Goal: Transaction & Acquisition: Obtain resource

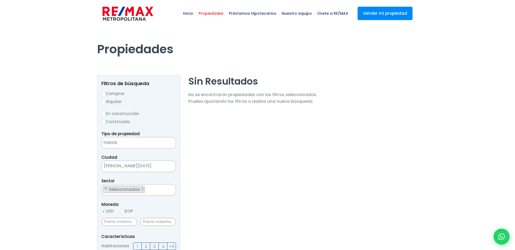
select select
select select "222"
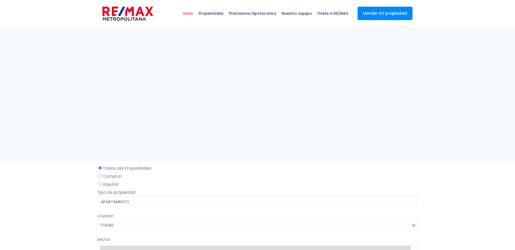
select select
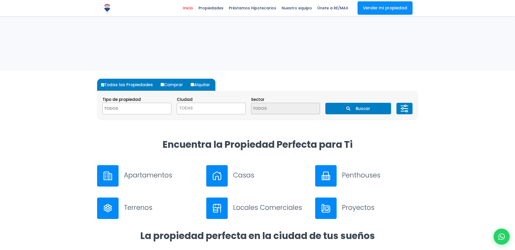
click at [200, 112] on span "TODAS" at bounding box center [211, 109] width 68 height 8
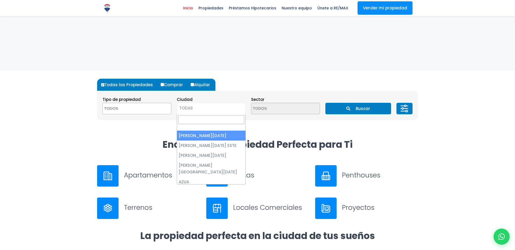
click at [153, 111] on span at bounding box center [136, 109] width 69 height 12
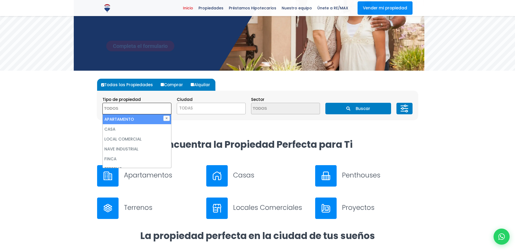
click at [245, 105] on div "Tipo de propiedad APARTAMENTO CASA LOCAL COMERCIAL NAVE INDUSTRIAL FINCA TERREN…" at bounding box center [210, 105] width 217 height 18
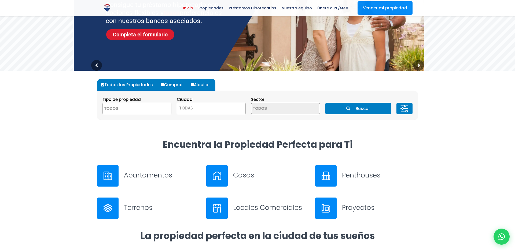
click at [194, 86] on label "Alquilar" at bounding box center [202, 85] width 26 height 12
click at [194, 86] on input "Alquilar" at bounding box center [192, 84] width 3 height 3
radio input "true"
click at [332, 100] on section "Tipo de propiedad APARTAMENTO CASA LOCAL COMERCIAL NAVE INDUSTRIAL FINCA TERREN…" at bounding box center [257, 105] width 320 height 29
click at [334, 107] on button "Buscar" at bounding box center [357, 109] width 65 height 12
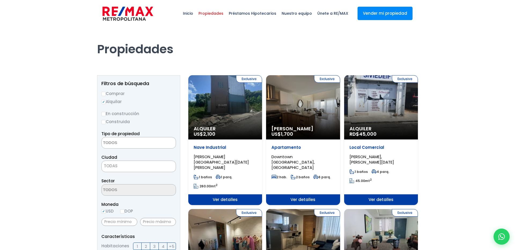
select select
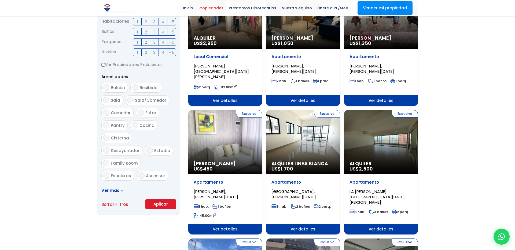
scroll to position [236, 0]
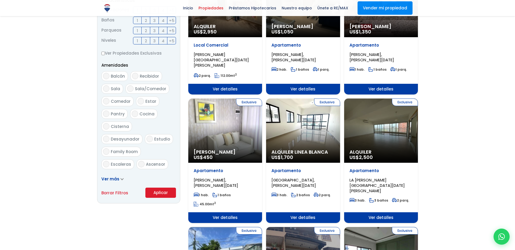
click at [124, 193] on link "Borrar Filtros" at bounding box center [114, 193] width 27 height 7
radio input "false"
select select
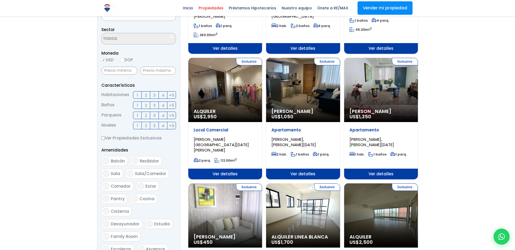
scroll to position [166, 0]
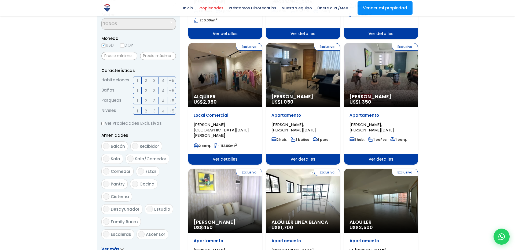
click at [136, 75] on form "Comprar Alquilar En construcción Construida Tipo de propiedad APARTAMENTO CASA …" at bounding box center [138, 96] width 74 height 344
click at [137, 79] on span "1" at bounding box center [137, 80] width 1 height 7
click at [0, 0] on input "1" at bounding box center [0, 0] width 0 height 0
click at [151, 90] on label "3" at bounding box center [154, 91] width 9 height 8
click at [0, 0] on input "3" at bounding box center [0, 0] width 0 height 0
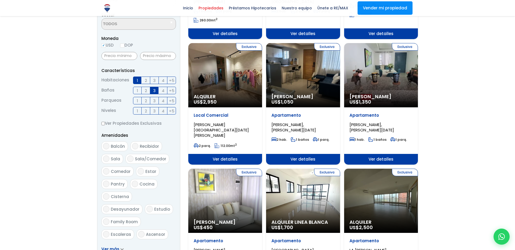
click at [156, 100] on label "3" at bounding box center [154, 101] width 9 height 8
click at [0, 0] on input "3" at bounding box center [0, 0] width 0 height 0
click at [156, 108] on label "3" at bounding box center [154, 111] width 9 height 8
click at [0, 0] on input "3" at bounding box center [0, 0] width 0 height 0
click at [151, 79] on label "3" at bounding box center [154, 81] width 9 height 8
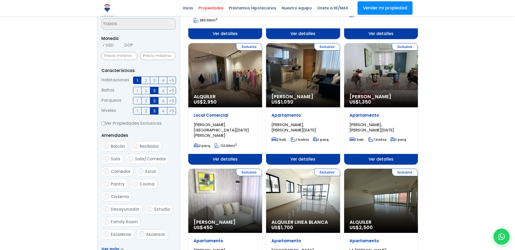
click at [0, 0] on input "3" at bounding box center [0, 0] width 0 height 0
click at [135, 79] on label "1" at bounding box center [137, 81] width 9 height 8
click at [0, 0] on input "1" at bounding box center [0, 0] width 0 height 0
click at [135, 79] on label "1" at bounding box center [137, 81] width 9 height 8
click at [0, 0] on input "1" at bounding box center [0, 0] width 0 height 0
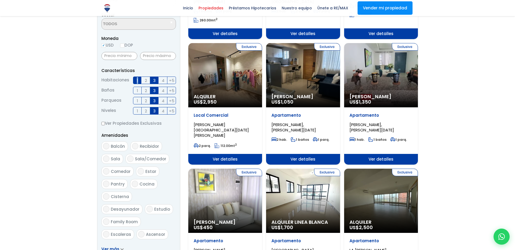
click at [137, 81] on span "1" at bounding box center [137, 80] width 1 height 7
click at [0, 0] on input "1" at bounding box center [0, 0] width 0 height 0
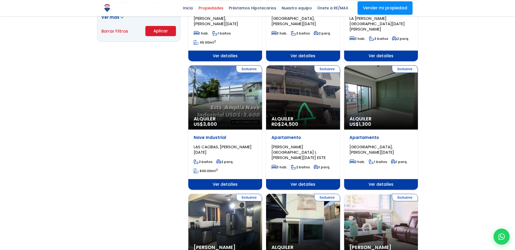
scroll to position [373, 0]
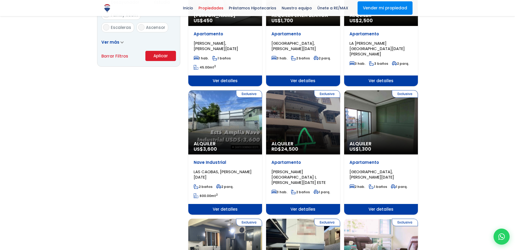
click at [165, 58] on button "Aplicar" at bounding box center [160, 56] width 31 height 10
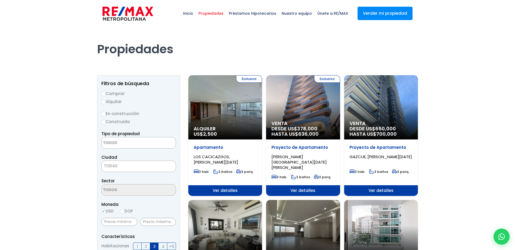
select select
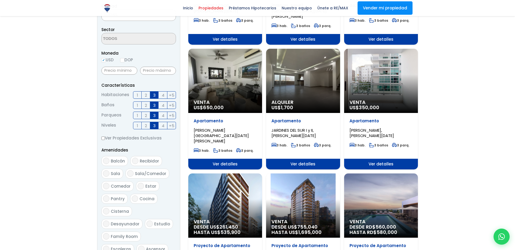
scroll to position [155, 0]
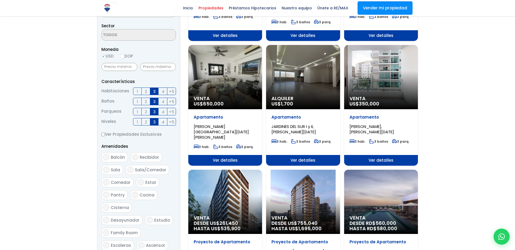
click at [106, 135] on label "Ver Propiedades Exclusivas" at bounding box center [138, 134] width 74 height 7
click at [105, 135] on input "Ver Propiedades Exclusivas" at bounding box center [102, 134] width 3 height 3
checkbox input "true"
click at [153, 99] on span "3" at bounding box center [154, 101] width 2 height 7
click at [0, 0] on input "3" at bounding box center [0, 0] width 0 height 0
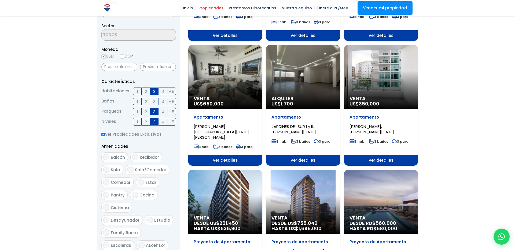
click at [155, 91] on span "3" at bounding box center [154, 91] width 2 height 7
click at [0, 0] on input "3" at bounding box center [0, 0] width 0 height 0
click at [156, 114] on label "3" at bounding box center [154, 112] width 9 height 8
click at [0, 0] on input "3" at bounding box center [0, 0] width 0 height 0
click at [155, 120] on span "3" at bounding box center [154, 122] width 2 height 7
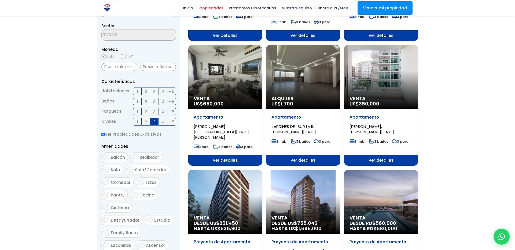
click at [0, 0] on input "3" at bounding box center [0, 0] width 0 height 0
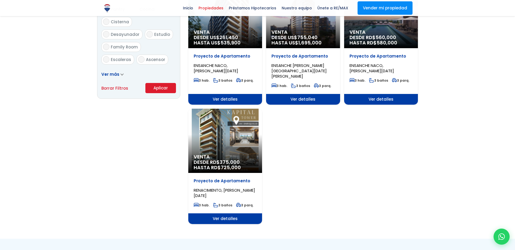
scroll to position [315, 0]
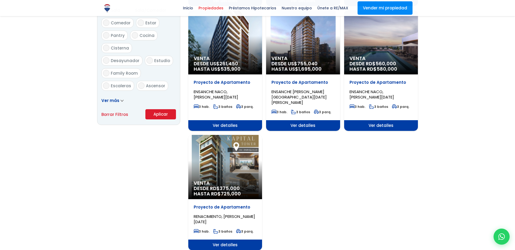
click at [161, 118] on button "Aplicar" at bounding box center [160, 114] width 31 height 10
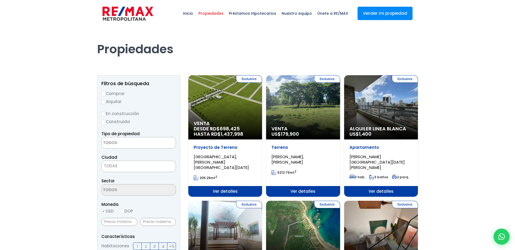
select select
click at [137, 22] on link at bounding box center [127, 13] width 51 height 27
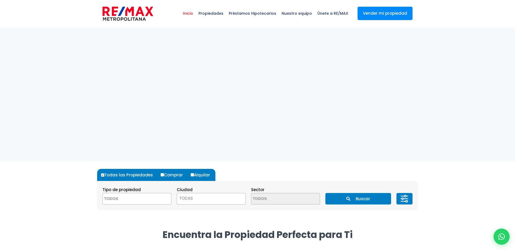
select select
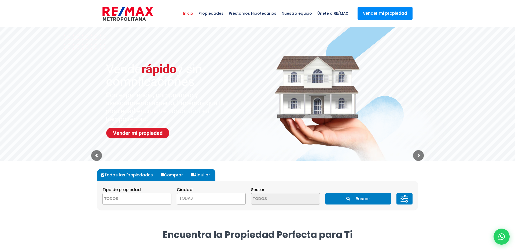
click at [102, 16] on div "Inicio Propiedades Préstamos Hipotecarios Calculadora de préstamos Nuestro equi…" at bounding box center [224, 13] width 254 height 27
click at [117, 13] on img at bounding box center [127, 14] width 51 height 16
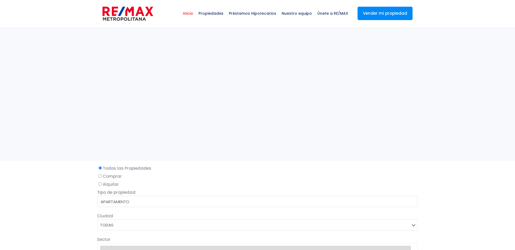
select select
